Goal: Task Accomplishment & Management: Manage account settings

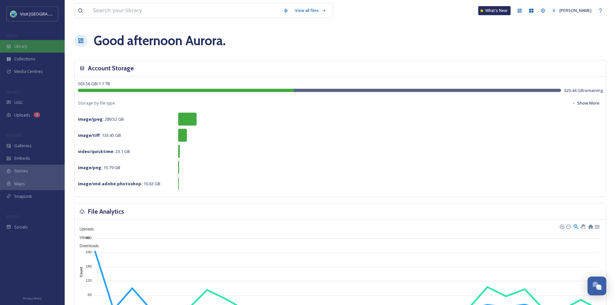
click at [14, 47] on span "Library" at bounding box center [20, 46] width 13 height 6
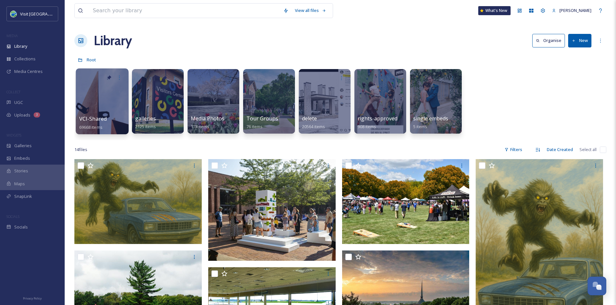
click at [97, 119] on span "VCI-Shared" at bounding box center [93, 118] width 28 height 7
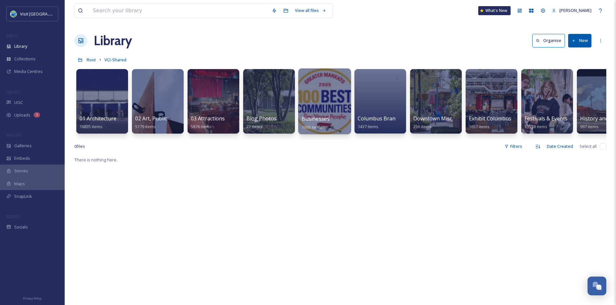
click at [321, 121] on span "Businesses" at bounding box center [316, 118] width 28 height 7
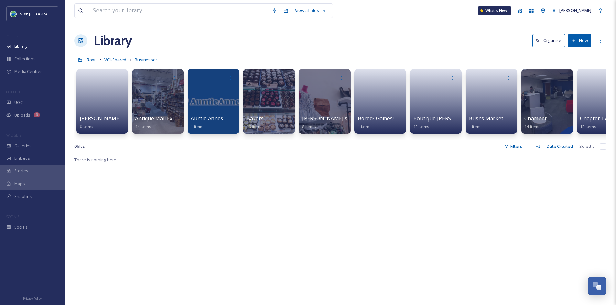
click at [583, 37] on button "New" at bounding box center [579, 40] width 23 height 13
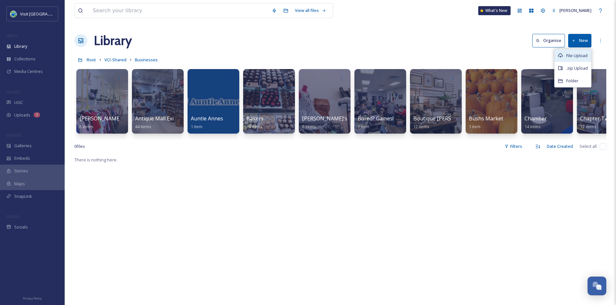
click at [572, 53] on span "File Upload" at bounding box center [576, 56] width 21 height 6
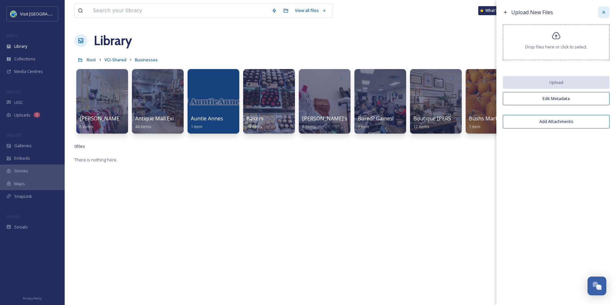
click at [603, 10] on icon at bounding box center [603, 12] width 5 height 5
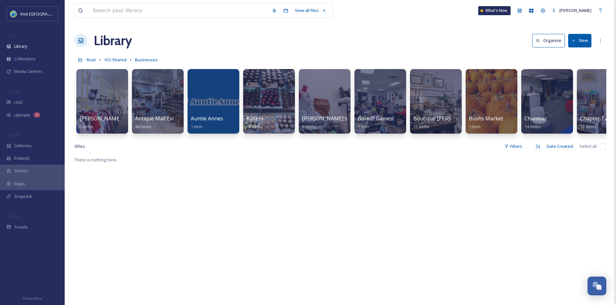
click at [578, 38] on button "New" at bounding box center [579, 40] width 23 height 13
click at [572, 79] on span "Folder" at bounding box center [572, 81] width 12 height 6
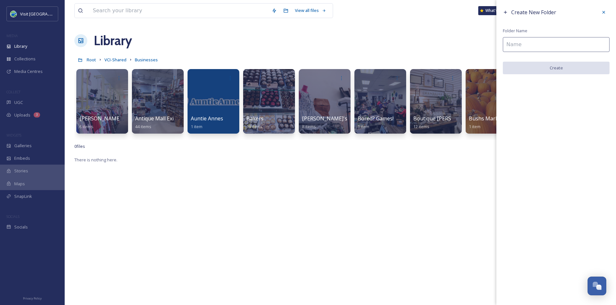
click at [515, 45] on input at bounding box center [556, 44] width 107 height 15
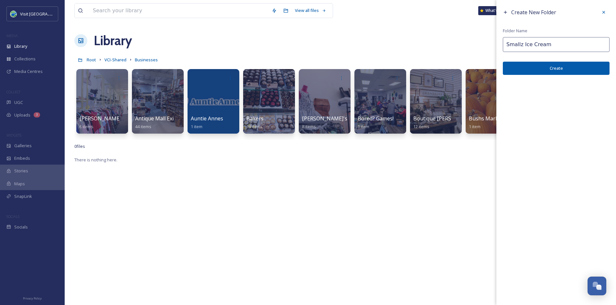
type input "Smallz Ice Cream"
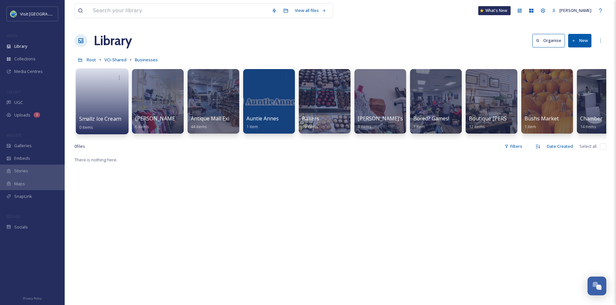
click at [117, 91] on link at bounding box center [102, 99] width 46 height 31
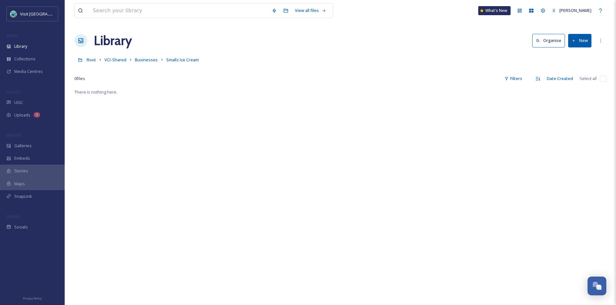
click at [585, 36] on button "New" at bounding box center [579, 40] width 23 height 13
click at [559, 54] on icon at bounding box center [559, 55] width 5 height 5
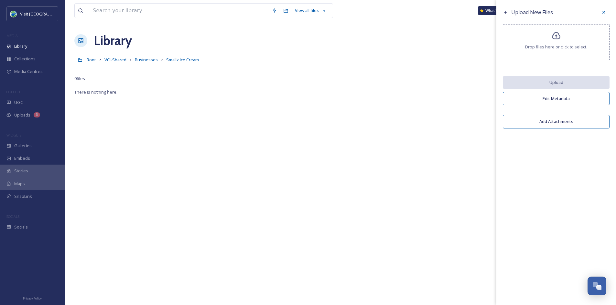
click at [554, 34] on icon at bounding box center [556, 35] width 8 height 7
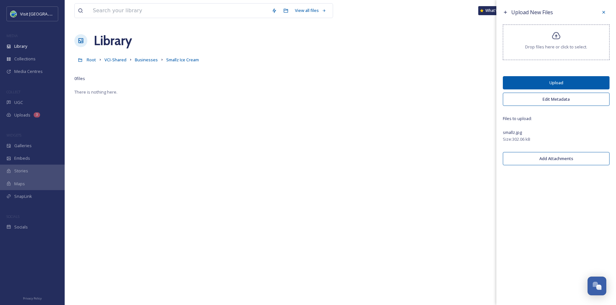
click at [580, 86] on button "Upload" at bounding box center [556, 82] width 107 height 13
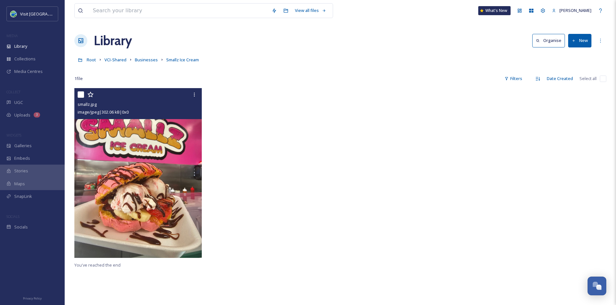
click at [170, 148] on img at bounding box center [137, 173] width 127 height 170
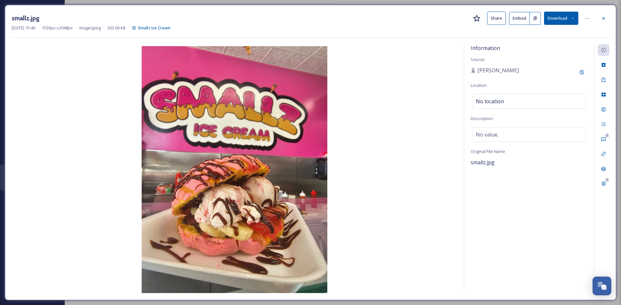
click at [505, 18] on button "Share" at bounding box center [496, 18] width 19 height 13
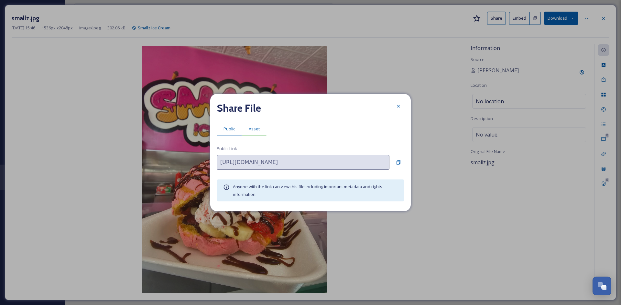
click at [255, 130] on span "Asset" at bounding box center [254, 129] width 11 height 6
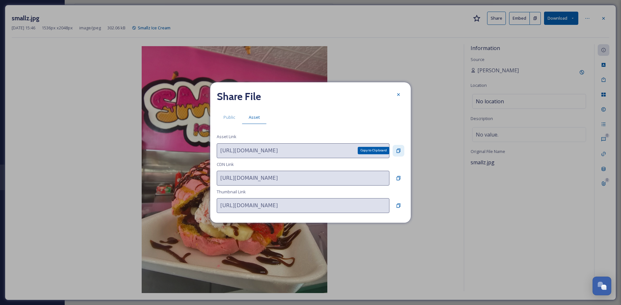
click at [397, 151] on icon at bounding box center [398, 150] width 5 height 5
click at [398, 96] on icon at bounding box center [398, 94] width 5 height 5
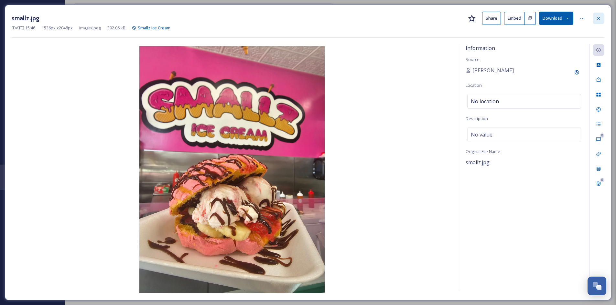
click at [598, 19] on icon at bounding box center [598, 18] width 3 height 3
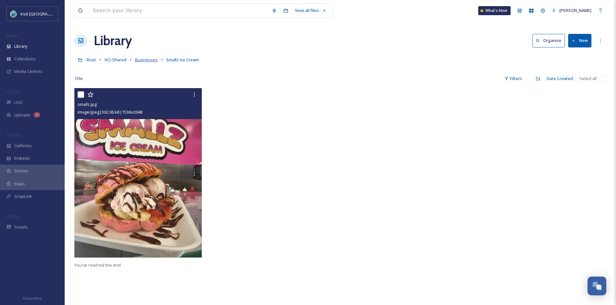
click at [140, 61] on span "Businesses" at bounding box center [146, 60] width 23 height 6
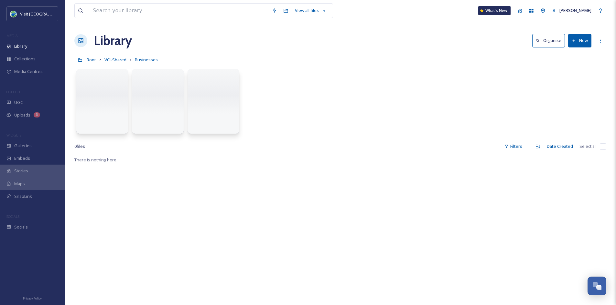
click at [582, 44] on button "New" at bounding box center [579, 40] width 23 height 13
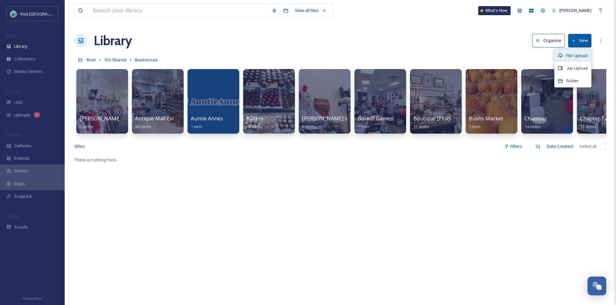
click at [571, 54] on span "File Upload" at bounding box center [576, 56] width 21 height 6
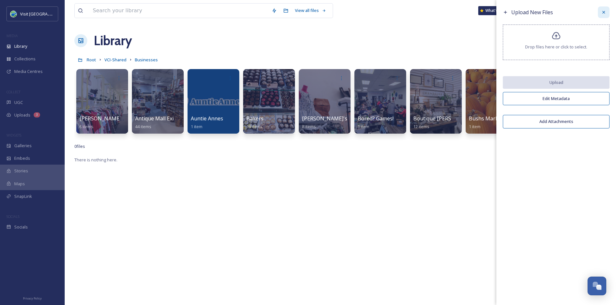
click at [604, 13] on icon at bounding box center [603, 12] width 3 height 3
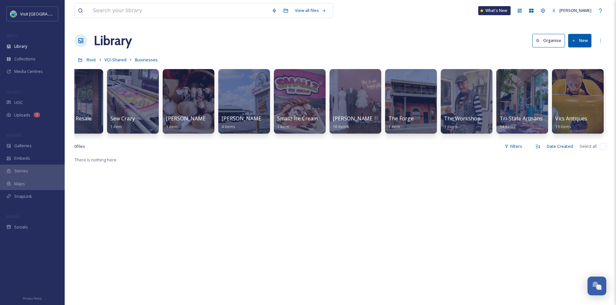
scroll to position [0, 3248]
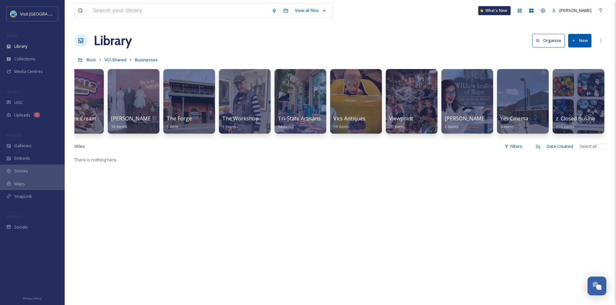
click at [573, 42] on icon at bounding box center [573, 41] width 4 height 4
click at [573, 79] on span "Folder" at bounding box center [572, 81] width 12 height 6
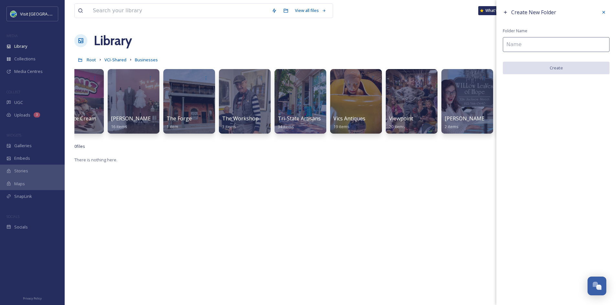
click at [514, 47] on input at bounding box center [556, 44] width 107 height 15
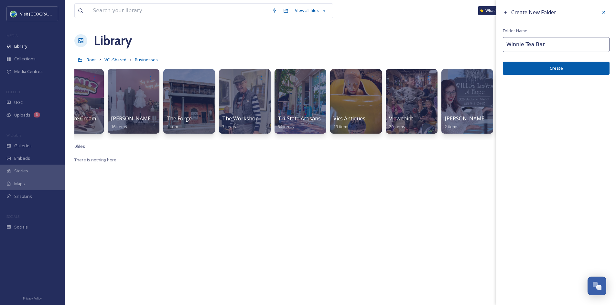
type input "Winnie Tea Bar"
click at [526, 69] on button "Create" at bounding box center [556, 68] width 107 height 13
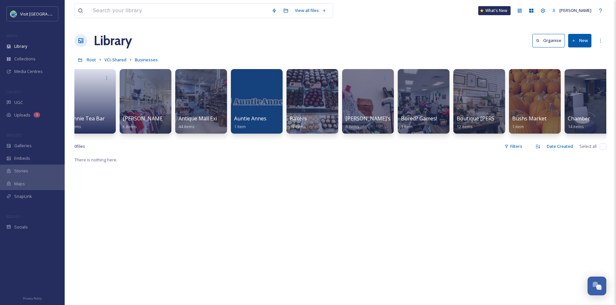
scroll to position [0, 0]
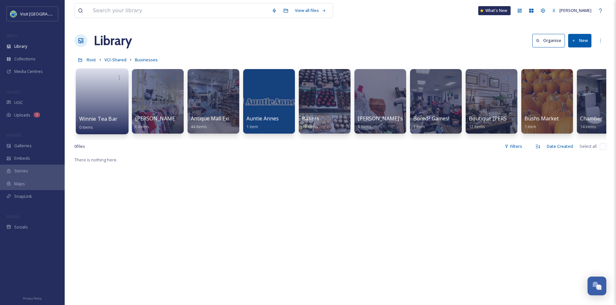
click at [100, 110] on link at bounding box center [102, 99] width 46 height 31
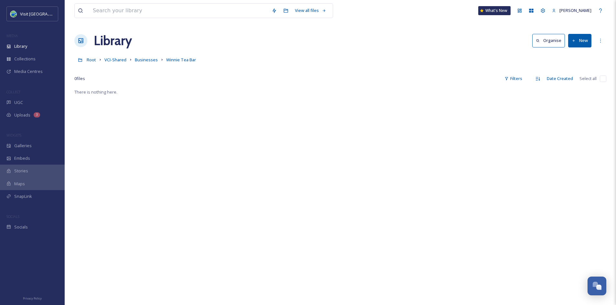
click at [589, 38] on button "New" at bounding box center [579, 40] width 23 height 13
click at [576, 54] on span "File Upload" at bounding box center [576, 56] width 21 height 6
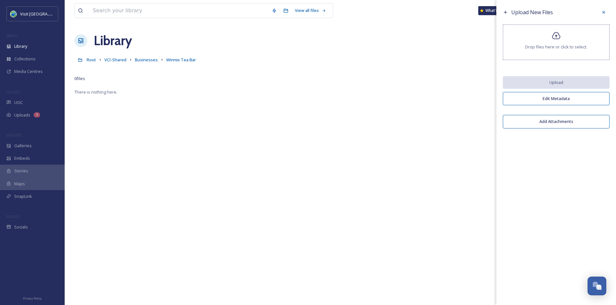
click at [572, 33] on div "Drop files here or click to select." at bounding box center [556, 43] width 107 height 36
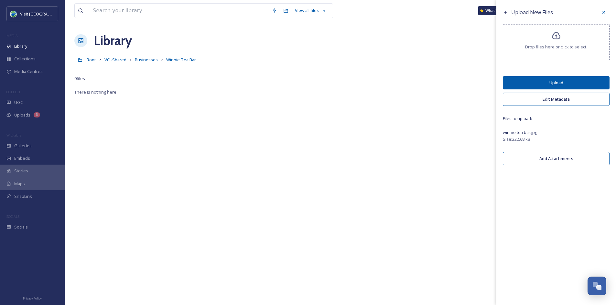
click at [572, 81] on button "Upload" at bounding box center [556, 82] width 107 height 13
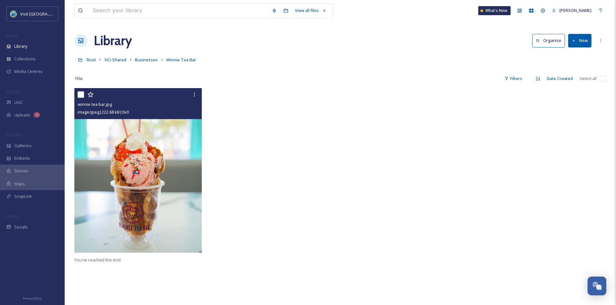
click at [135, 159] on img at bounding box center [137, 170] width 127 height 165
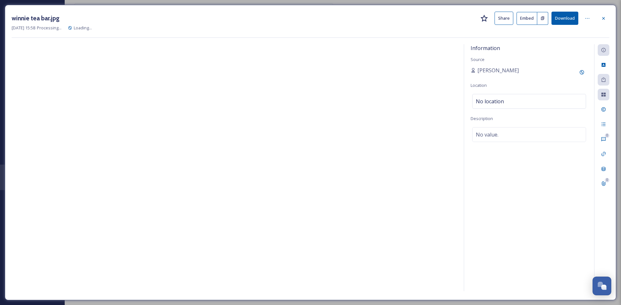
click at [511, 16] on button "Share" at bounding box center [503, 18] width 19 height 13
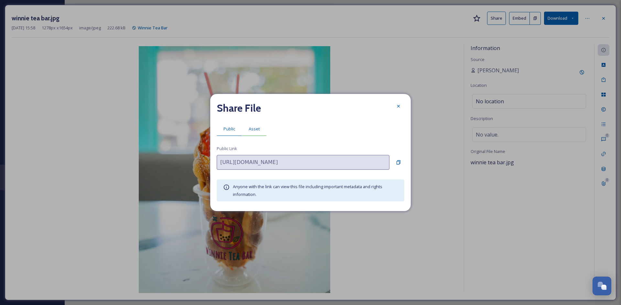
click at [251, 131] on span "Asset" at bounding box center [254, 129] width 11 height 6
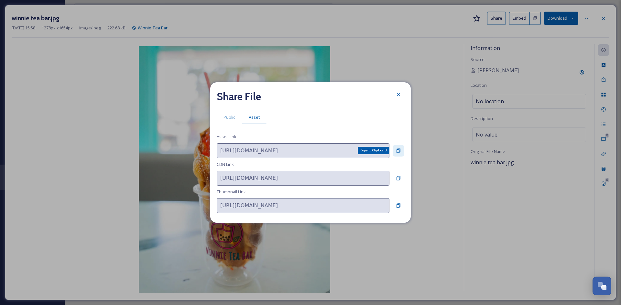
click at [400, 146] on div "Copy to Clipboard" at bounding box center [398, 151] width 12 height 12
click at [402, 91] on div at bounding box center [398, 95] width 12 height 12
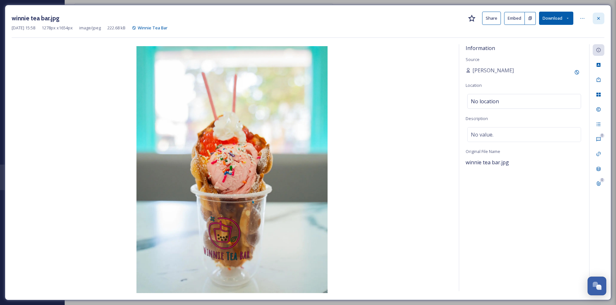
click at [600, 17] on icon at bounding box center [598, 18] width 5 height 5
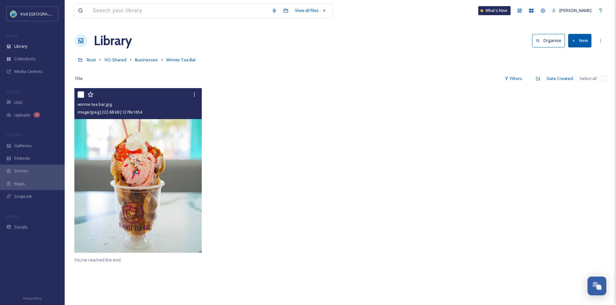
click at [166, 140] on img at bounding box center [137, 170] width 127 height 165
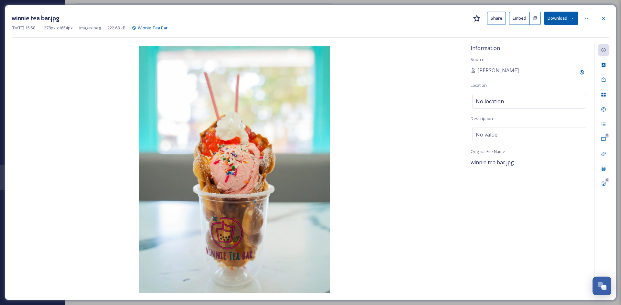
click at [486, 19] on div "winnie tea bar.jpg Share Embed Download" at bounding box center [310, 18] width 597 height 13
click at [494, 19] on button "Share" at bounding box center [496, 18] width 19 height 13
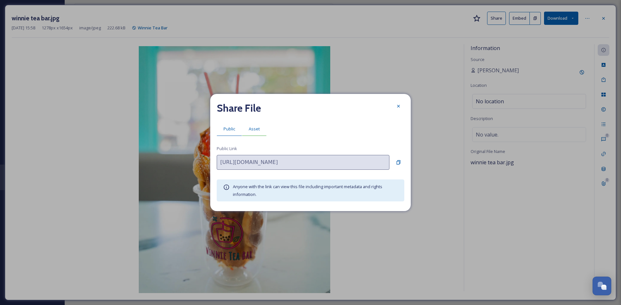
click at [251, 129] on span "Asset" at bounding box center [254, 129] width 11 height 6
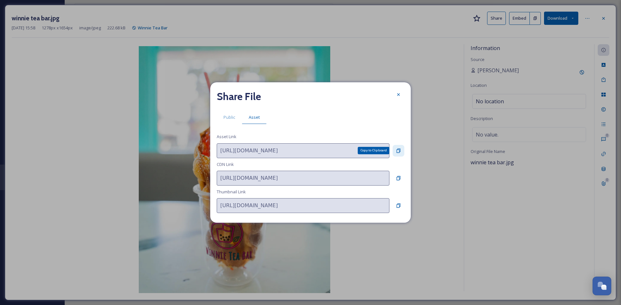
click at [398, 153] on icon at bounding box center [398, 150] width 5 height 5
click at [395, 93] on div at bounding box center [398, 95] width 12 height 12
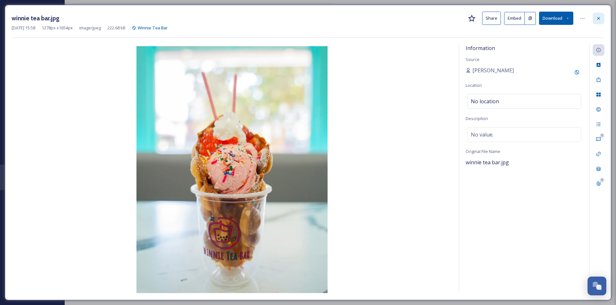
click at [599, 18] on icon at bounding box center [598, 18] width 3 height 3
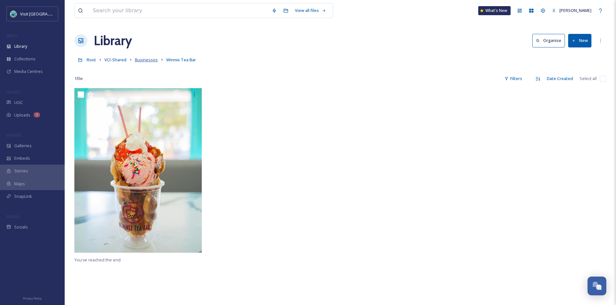
click at [150, 62] on span "Businesses" at bounding box center [146, 60] width 23 height 6
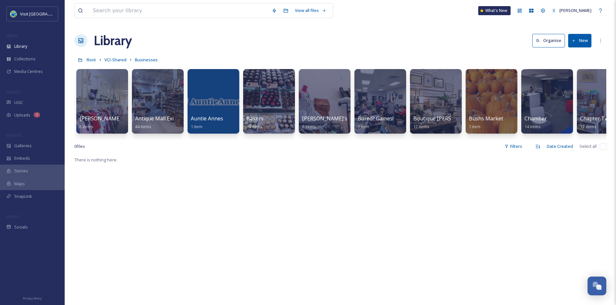
click at [583, 36] on button "New" at bounding box center [579, 40] width 23 height 13
drag, startPoint x: 574, startPoint y: 55, endPoint x: 568, endPoint y: 78, distance: 23.8
click at [568, 78] on div "File Upload .zip Upload Folder" at bounding box center [572, 68] width 37 height 39
click at [568, 78] on span "Folder" at bounding box center [572, 81] width 12 height 6
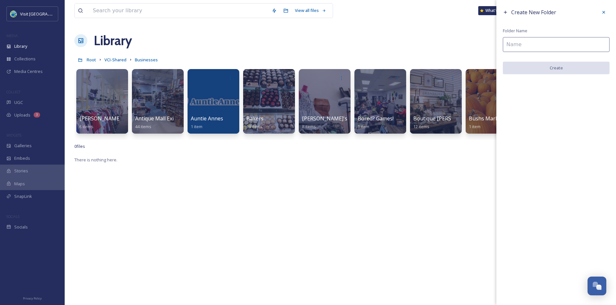
click at [539, 45] on input at bounding box center [556, 44] width 107 height 15
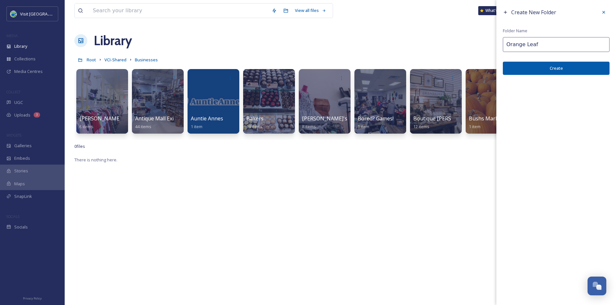
type input "Orange Leaf"
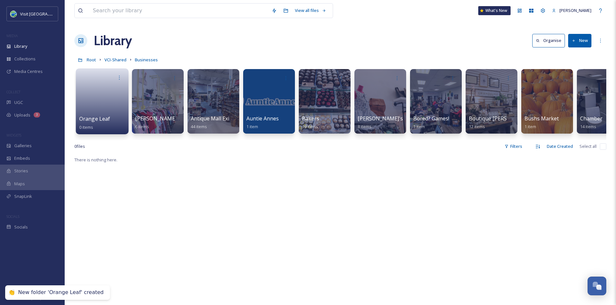
click at [88, 121] on span "Orange Leaf" at bounding box center [94, 118] width 31 height 7
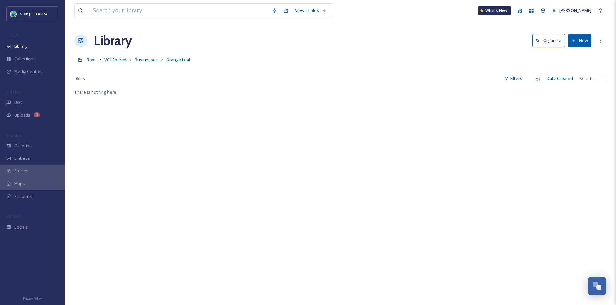
click at [578, 38] on button "New" at bounding box center [579, 40] width 23 height 13
click at [576, 51] on div "File Upload" at bounding box center [572, 55] width 37 height 13
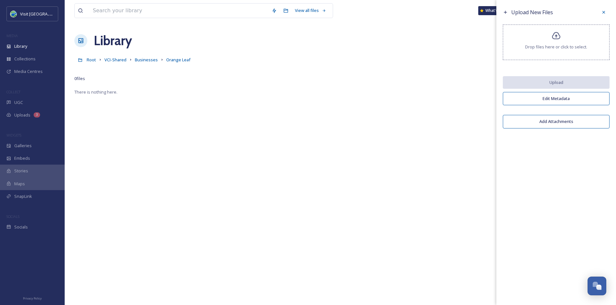
click at [559, 42] on div "Drop files here or click to select." at bounding box center [556, 43] width 107 height 36
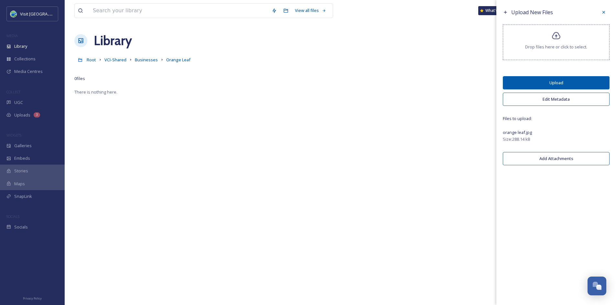
click at [560, 82] on button "Upload" at bounding box center [556, 82] width 107 height 13
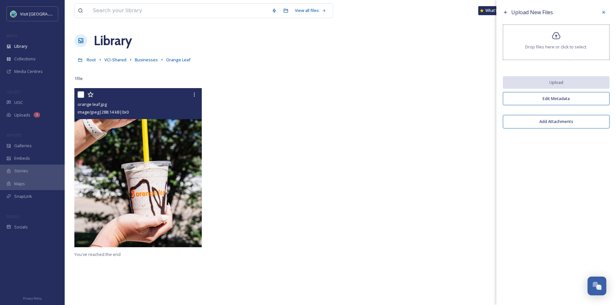
click at [192, 153] on img at bounding box center [137, 167] width 127 height 159
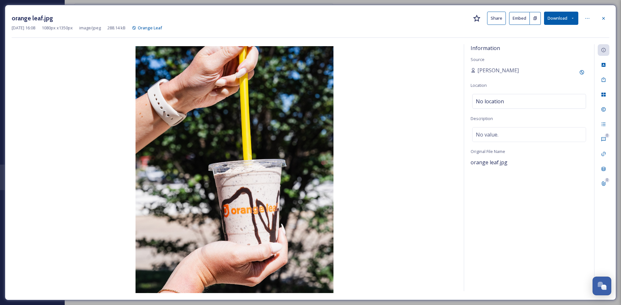
click at [502, 16] on button "Share" at bounding box center [496, 18] width 19 height 13
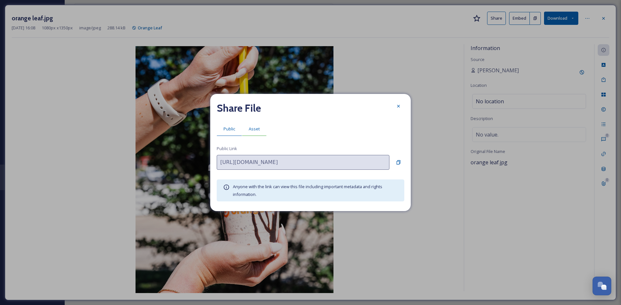
click at [254, 131] on span "Asset" at bounding box center [254, 129] width 11 height 6
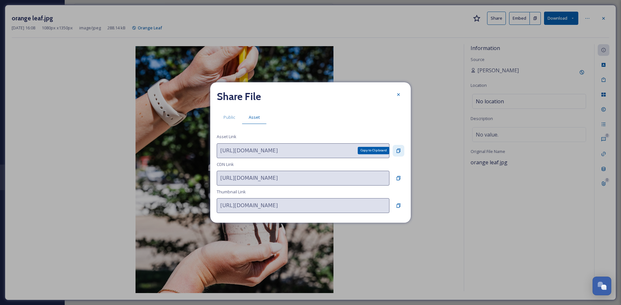
click at [403, 154] on div "Copy to Clipboard" at bounding box center [398, 151] width 12 height 12
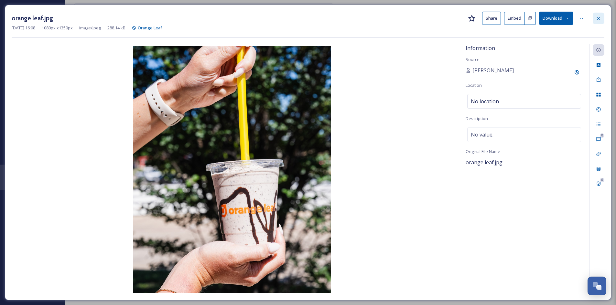
click at [598, 17] on icon at bounding box center [598, 18] width 3 height 3
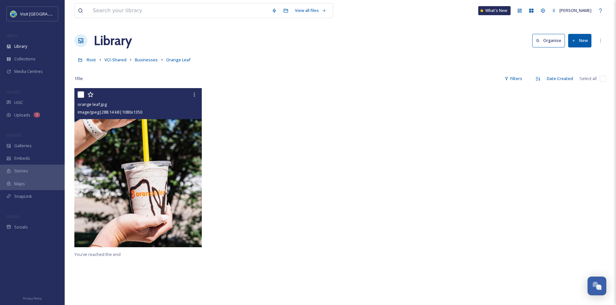
click at [147, 63] on link "Businesses" at bounding box center [146, 60] width 23 height 8
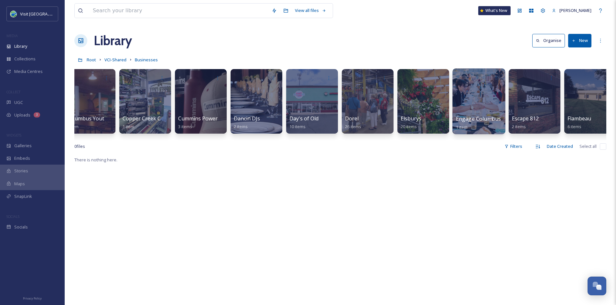
scroll to position [0, 847]
click at [183, 11] on input at bounding box center [179, 11] width 179 height 14
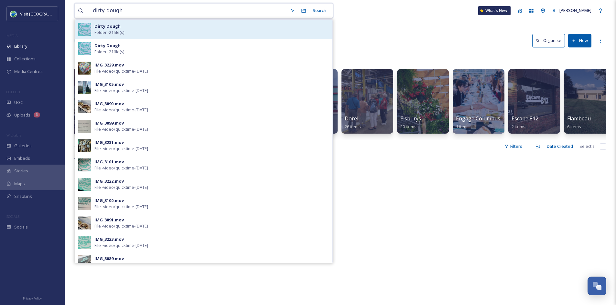
type input "dirty dough"
click at [151, 31] on div "Dirty [PERSON_NAME] - 21 file(s)" at bounding box center [211, 29] width 235 height 12
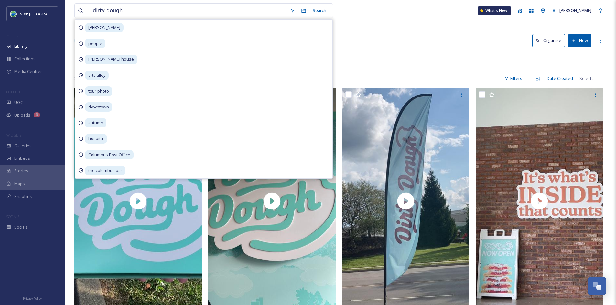
click at [411, 60] on div "Root VCI-Shared Restaurants Dirty Dough Dirty Dough" at bounding box center [340, 60] width 532 height 12
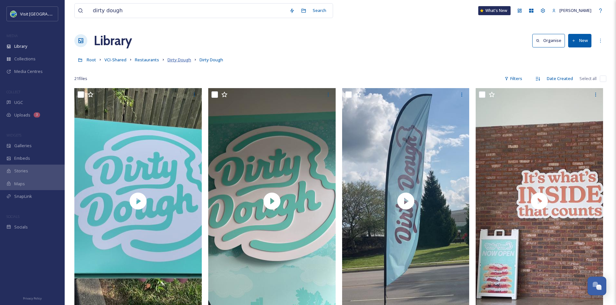
click at [172, 62] on span "Dirty Dough" at bounding box center [179, 60] width 24 height 6
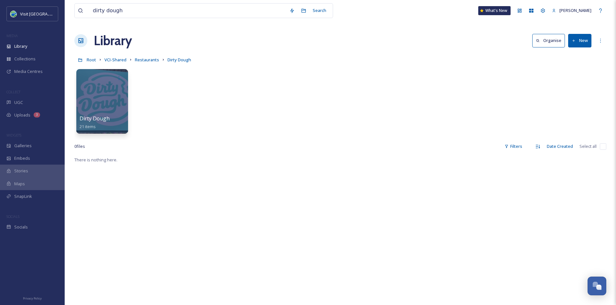
click at [581, 39] on button "New" at bounding box center [579, 40] width 23 height 13
click at [570, 57] on span "File Upload" at bounding box center [576, 56] width 21 height 6
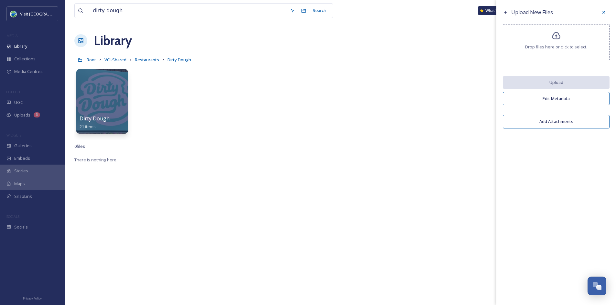
click at [562, 39] on div "Drop files here or click to select." at bounding box center [556, 43] width 107 height 36
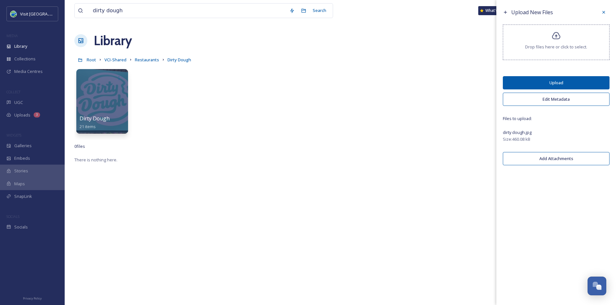
click at [596, 80] on button "Upload" at bounding box center [556, 82] width 107 height 13
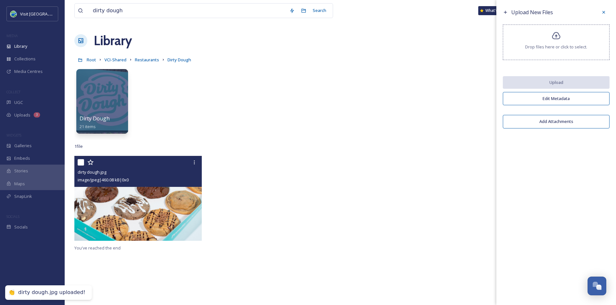
click at [146, 195] on img at bounding box center [137, 198] width 127 height 85
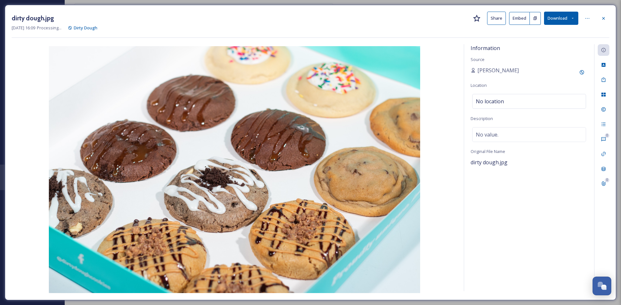
click at [515, 18] on button "Embed" at bounding box center [519, 18] width 21 height 13
click at [494, 20] on button "Share" at bounding box center [496, 18] width 19 height 13
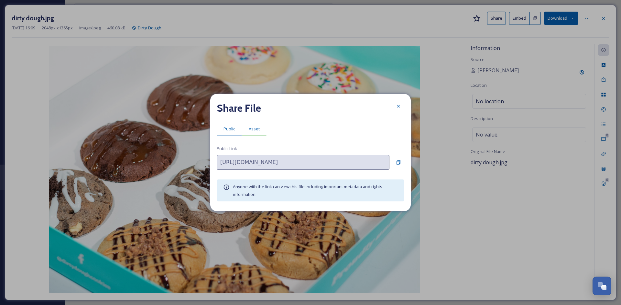
click at [254, 132] on span "Asset" at bounding box center [254, 129] width 11 height 6
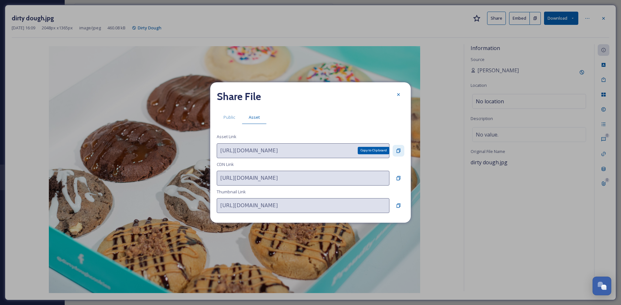
click at [398, 149] on icon at bounding box center [398, 151] width 4 height 4
click at [395, 95] on div at bounding box center [398, 95] width 12 height 12
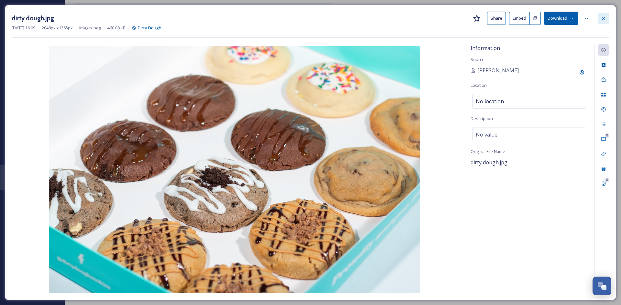
click at [599, 15] on div at bounding box center [603, 19] width 12 height 12
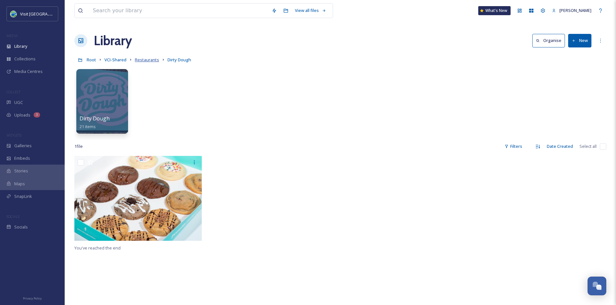
click at [143, 58] on span "Restaurants" at bounding box center [147, 60] width 24 height 6
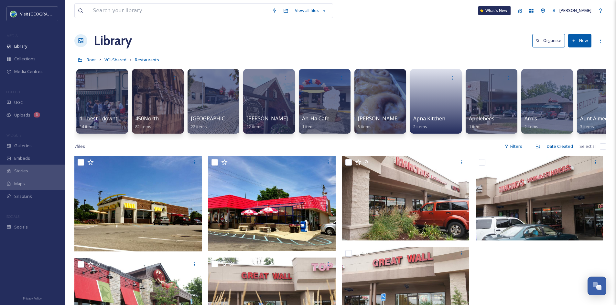
click at [577, 42] on button "New" at bounding box center [579, 40] width 23 height 13
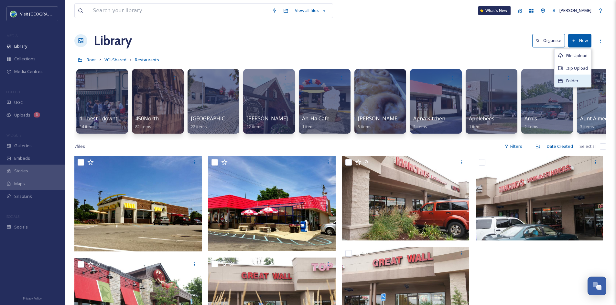
click at [573, 80] on span "Folder" at bounding box center [572, 81] width 12 height 6
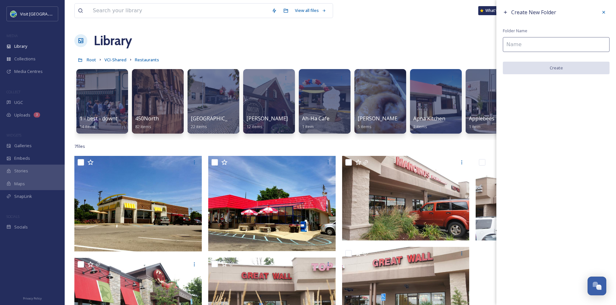
click at [539, 46] on input at bounding box center [556, 44] width 107 height 15
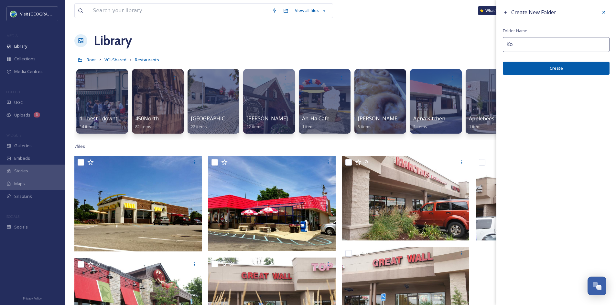
type input "K"
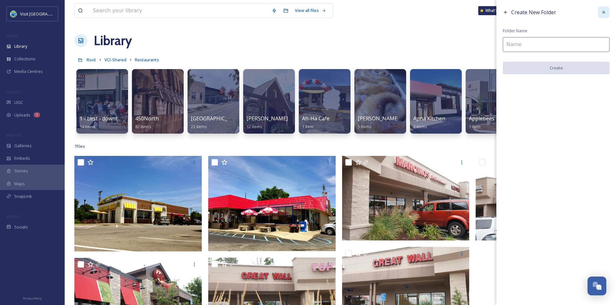
click at [606, 8] on div at bounding box center [604, 12] width 12 height 12
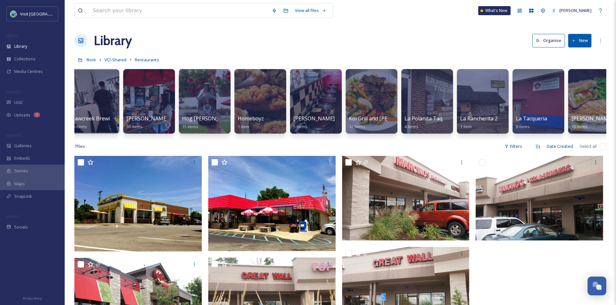
scroll to position [0, 2447]
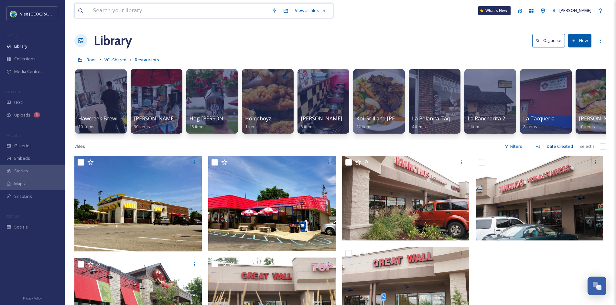
click at [154, 16] on input at bounding box center [179, 11] width 179 height 14
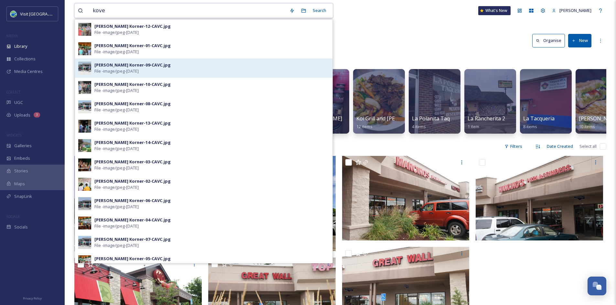
type input "kove"
click at [123, 68] on div "[PERSON_NAME] Korner-09-CAVC.jpg" at bounding box center [132, 65] width 76 height 6
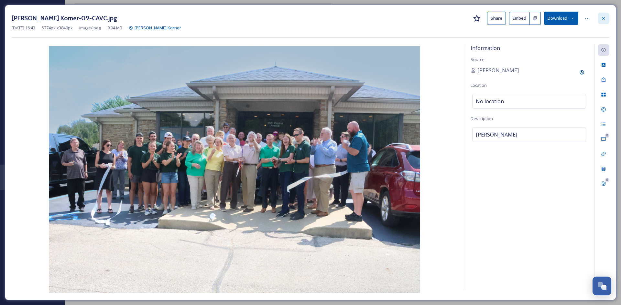
click at [602, 20] on icon at bounding box center [602, 18] width 5 height 5
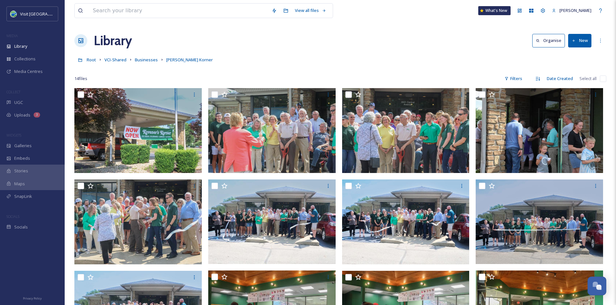
click at [573, 39] on icon at bounding box center [573, 41] width 4 height 4
click at [571, 59] on div "File Upload" at bounding box center [572, 55] width 37 height 13
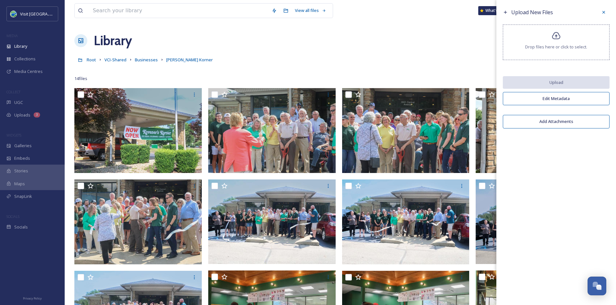
click at [556, 38] on icon at bounding box center [556, 35] width 8 height 7
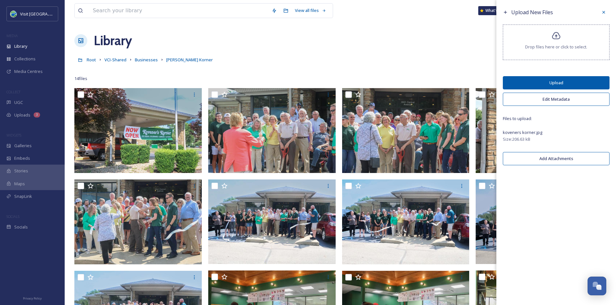
click at [545, 84] on button "Upload" at bounding box center [556, 82] width 107 height 13
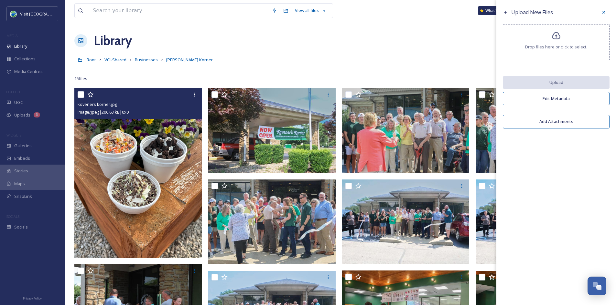
click at [136, 161] on img at bounding box center [137, 173] width 127 height 170
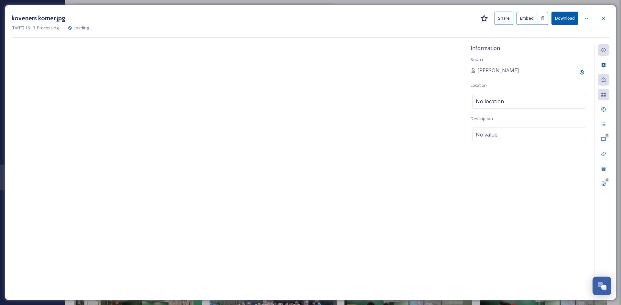
click at [507, 21] on button "Share" at bounding box center [503, 18] width 19 height 13
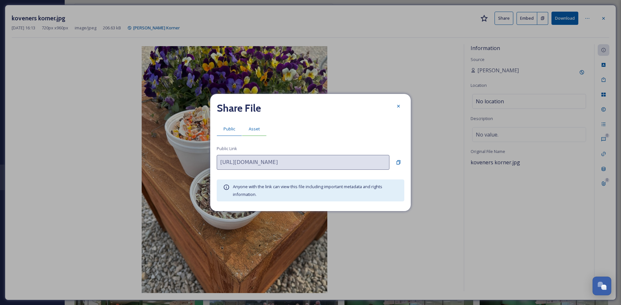
click at [249, 127] on span "Asset" at bounding box center [254, 129] width 11 height 6
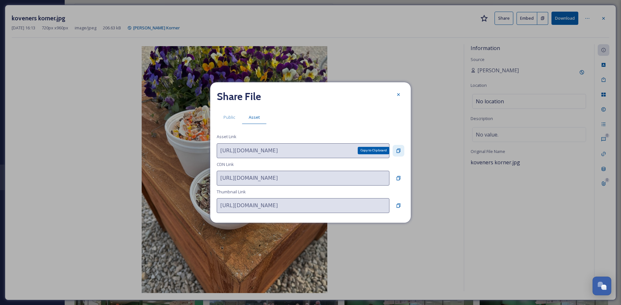
click at [396, 150] on icon at bounding box center [398, 150] width 5 height 5
click at [401, 94] on div at bounding box center [398, 95] width 12 height 12
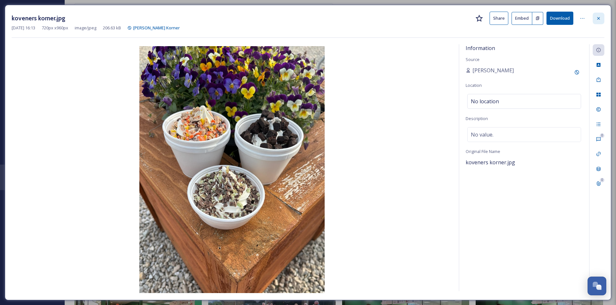
click at [597, 17] on icon at bounding box center [598, 18] width 3 height 3
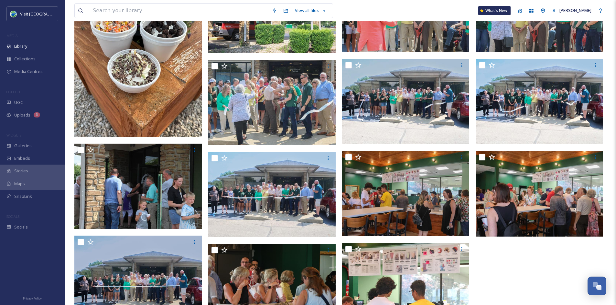
scroll to position [122, 0]
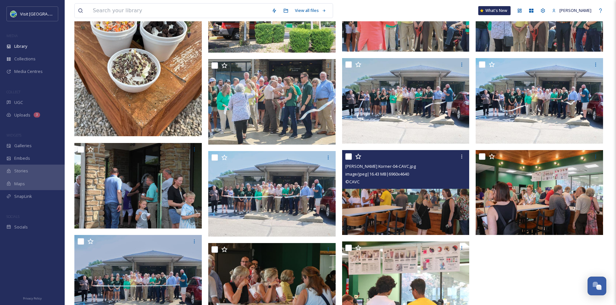
click at [401, 228] on img at bounding box center [405, 192] width 127 height 85
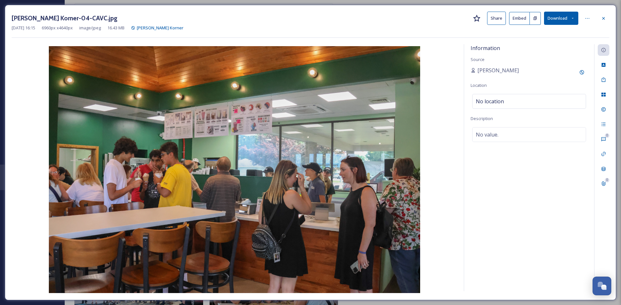
click at [497, 17] on button "Share" at bounding box center [496, 18] width 19 height 13
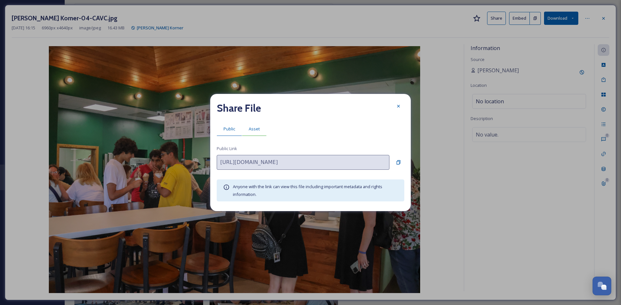
click at [258, 127] on span "Asset" at bounding box center [254, 129] width 11 height 6
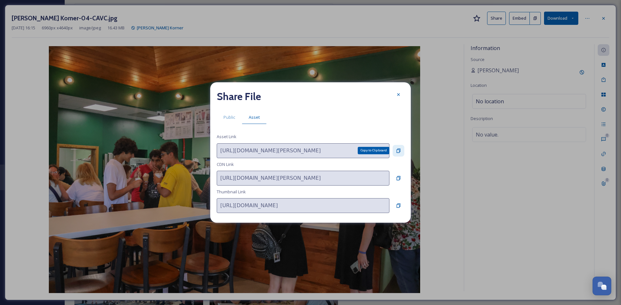
click at [396, 151] on icon at bounding box center [398, 150] width 5 height 5
click at [398, 97] on icon at bounding box center [398, 94] width 5 height 5
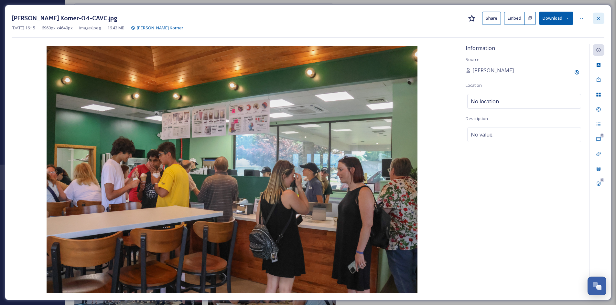
click at [597, 19] on icon at bounding box center [598, 18] width 3 height 3
